Goal: Information Seeking & Learning: Learn about a topic

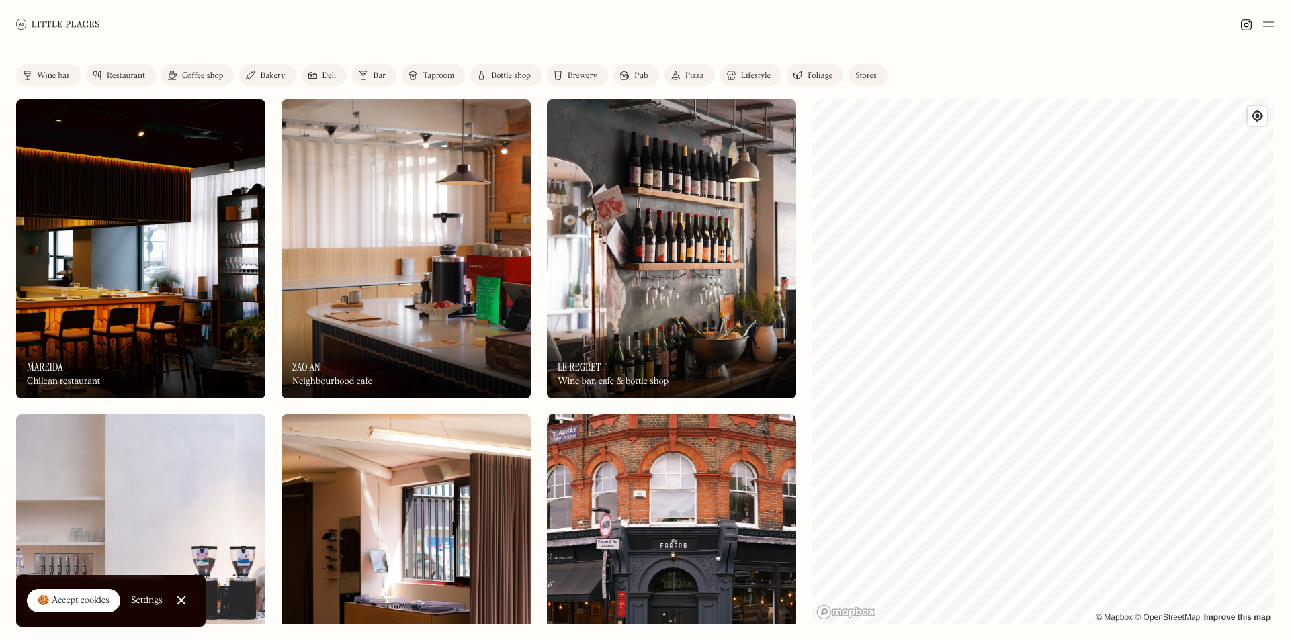
click at [122, 76] on div "Restaurant" at bounding box center [126, 76] width 38 height 8
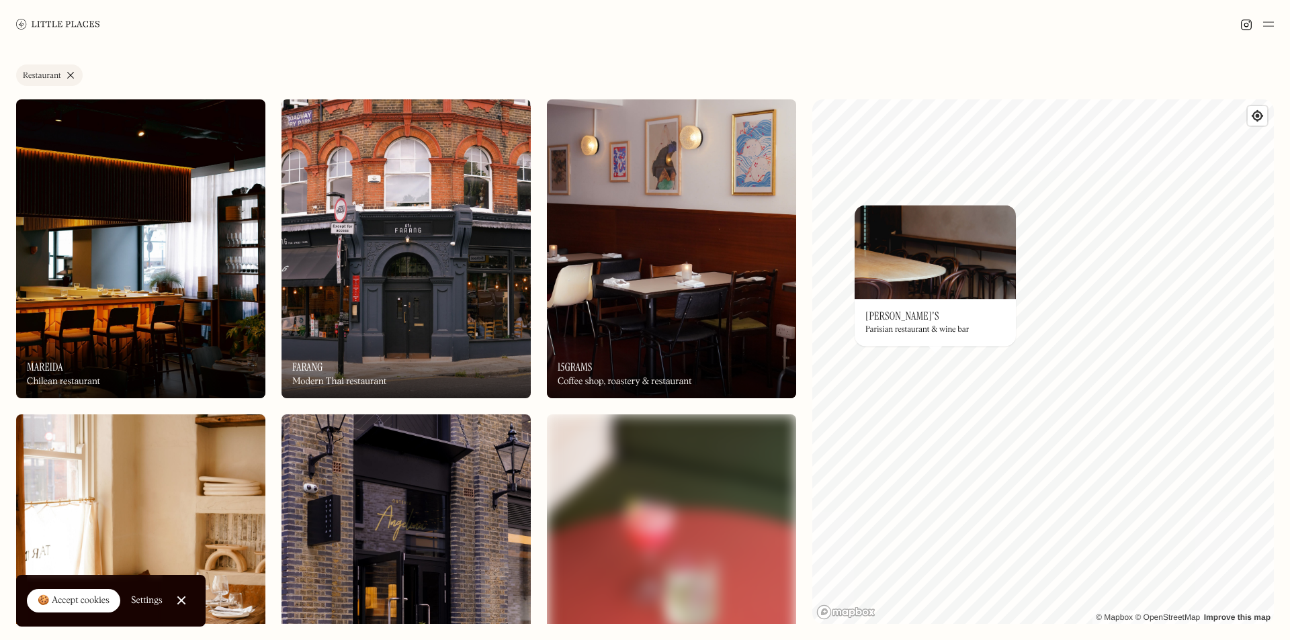
click at [913, 332] on div "Parisian restaurant & wine bar" at bounding box center [917, 330] width 103 height 9
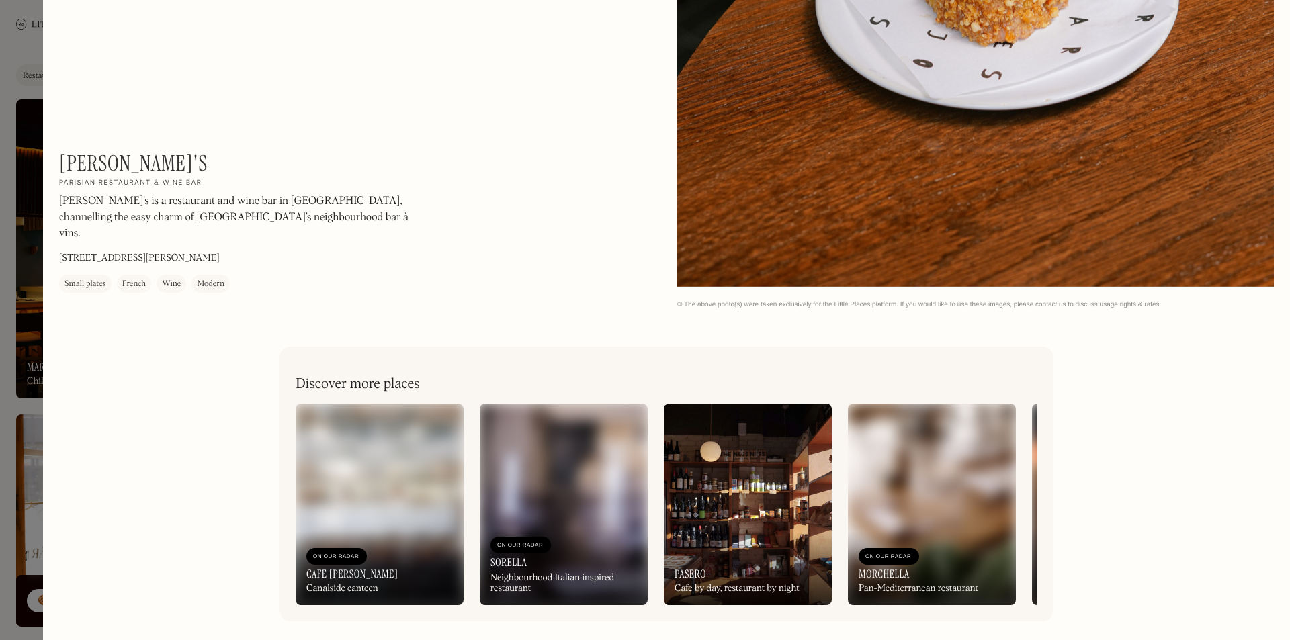
scroll to position [2748, 0]
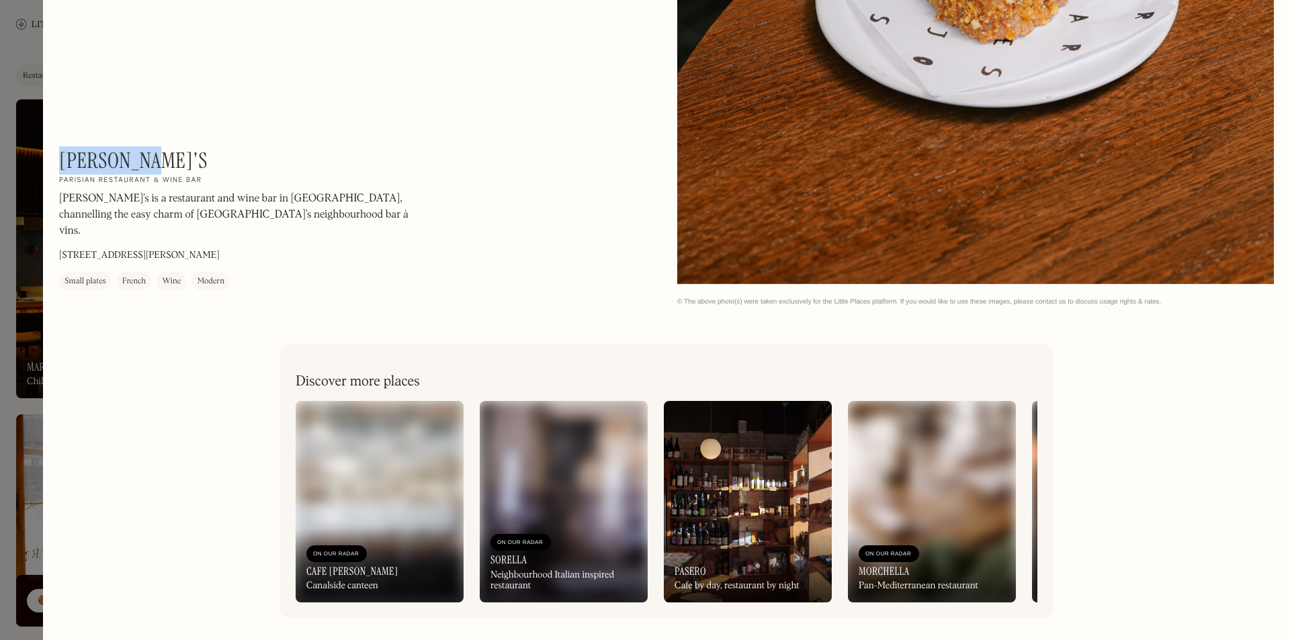
drag, startPoint x: 156, startPoint y: 174, endPoint x: 62, endPoint y: 171, distance: 93.4
click at [62, 171] on div "[PERSON_NAME]'s On Our Radar Parisian restaurant & wine bar [PERSON_NAME]’s is …" at bounding box center [240, 219] width 363 height 142
copy h1 "[PERSON_NAME]'s"
click at [9, 208] on div at bounding box center [645, 320] width 1290 height 640
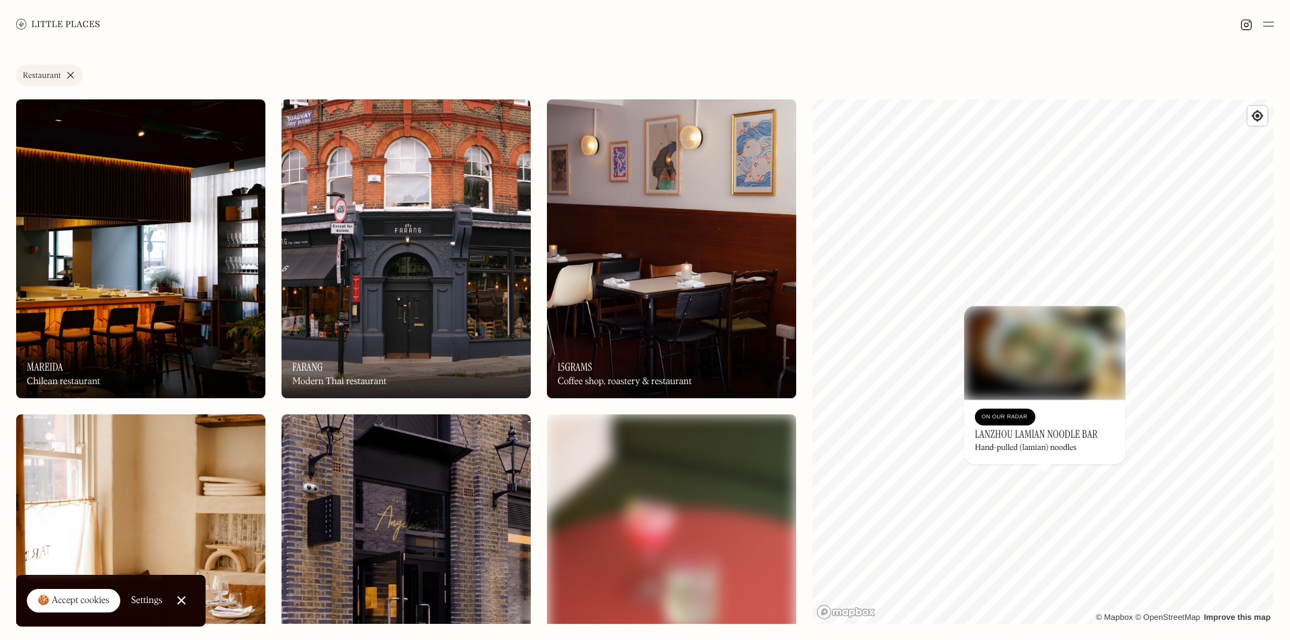
click at [1027, 431] on h3 "Lanzhou Lamian Noodle Bar" at bounding box center [1036, 434] width 123 height 13
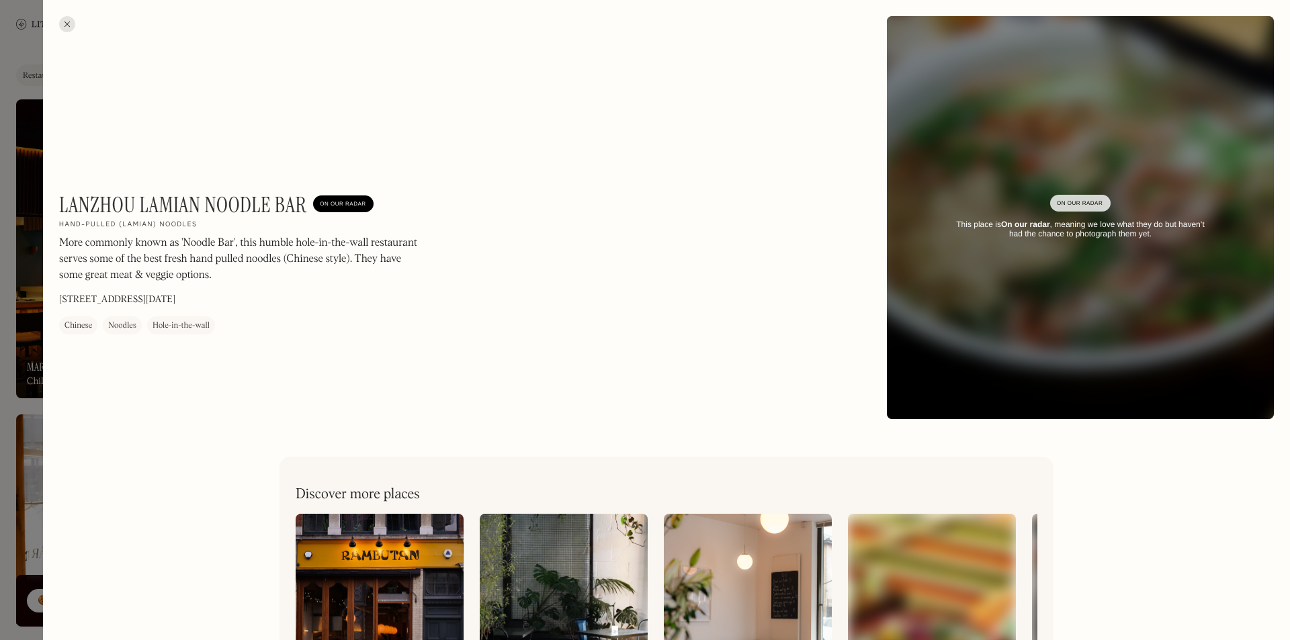
click at [9, 233] on div at bounding box center [645, 320] width 1290 height 640
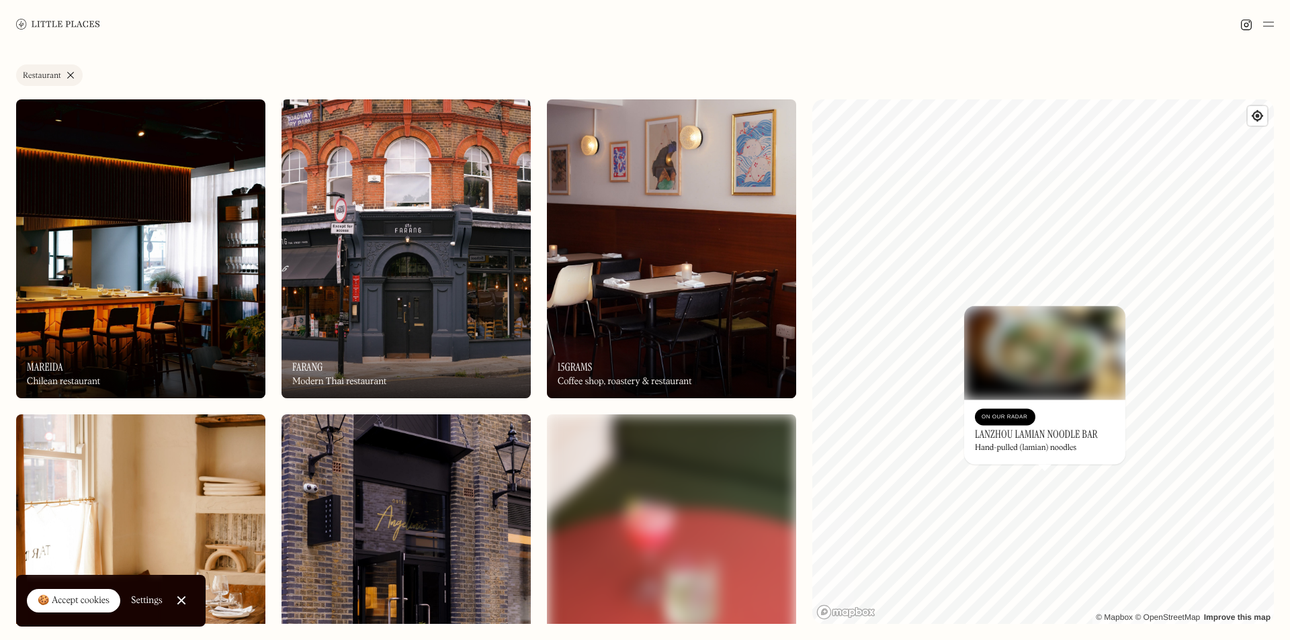
click at [977, 431] on h3 "Lanzhou Lamian Noodle Bar" at bounding box center [1036, 434] width 123 height 13
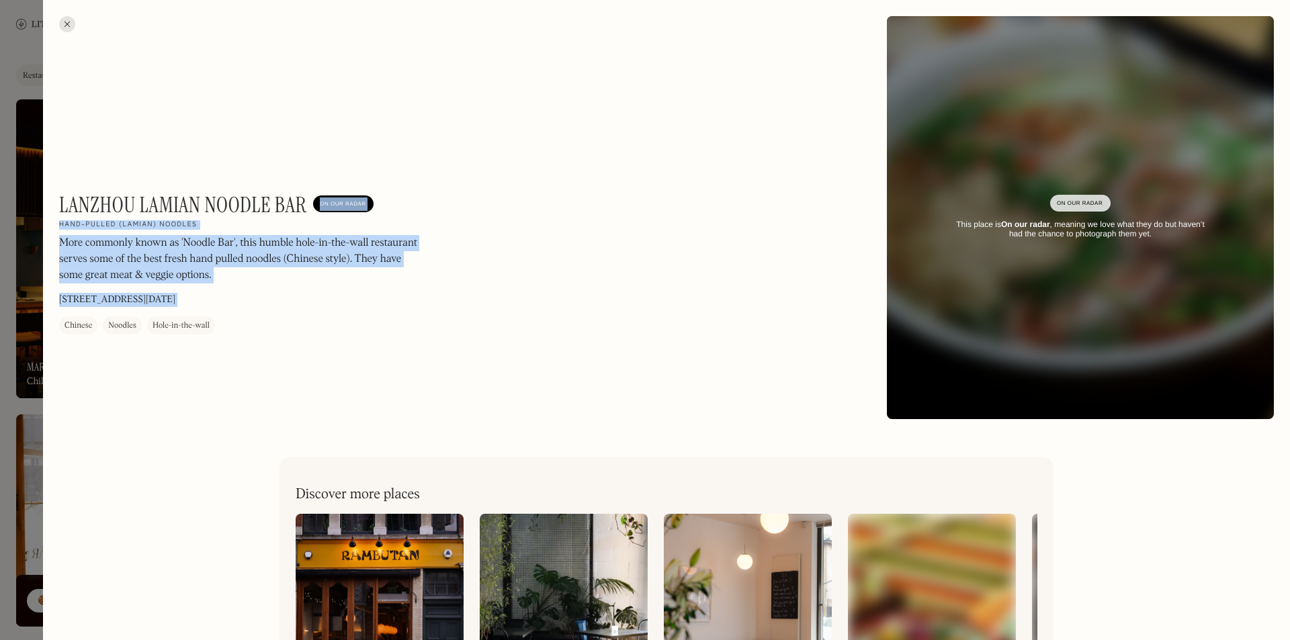
drag, startPoint x: 305, startPoint y: 204, endPoint x: 58, endPoint y: 203, distance: 247.3
click at [58, 203] on div "Lanzhou Lamian Noodle Bar On Our Radar Hand-pulled (lamian) noodles More common…" at bounding box center [666, 217] width 1247 height 435
click at [57, 203] on div "Lanzhou Lamian Noodle Bar On Our Radar Hand-pulled (lamian) noodles More common…" at bounding box center [666, 217] width 1247 height 435
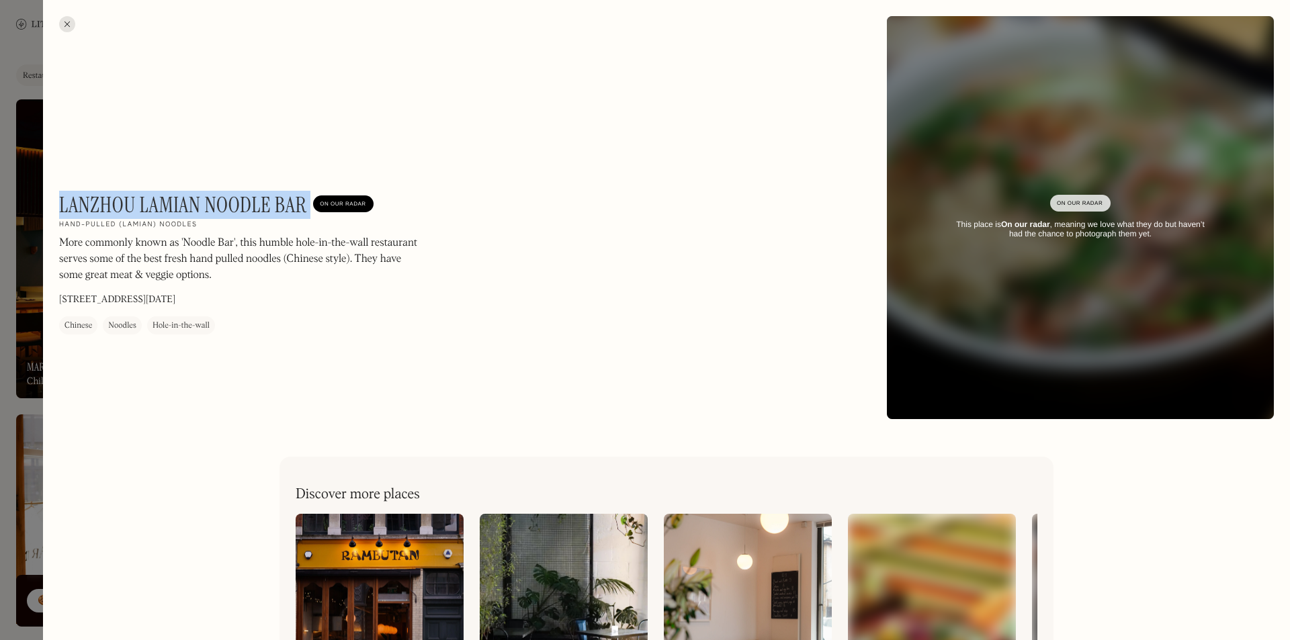
drag, startPoint x: 61, startPoint y: 202, endPoint x: 310, endPoint y: 207, distance: 248.7
click at [310, 207] on div "Lanzhou Lamian Noodle Bar On Our Radar" at bounding box center [216, 205] width 314 height 26
